Goal: Navigation & Orientation: Find specific page/section

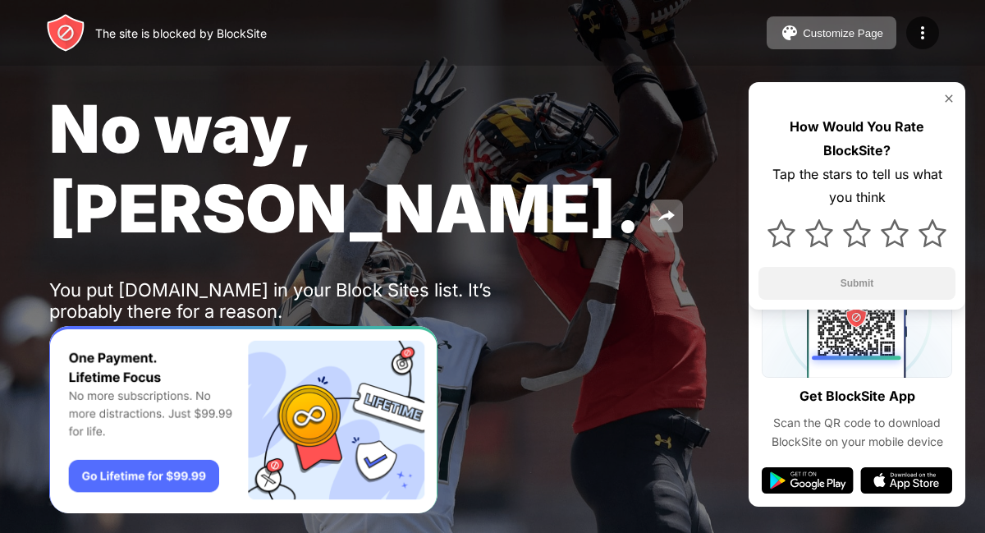
click at [950, 96] on img at bounding box center [948, 98] width 13 height 13
